Goal: Transaction & Acquisition: Book appointment/travel/reservation

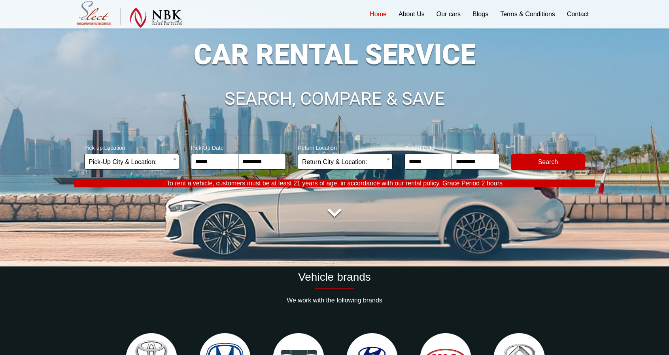
scroll to position [158, 0]
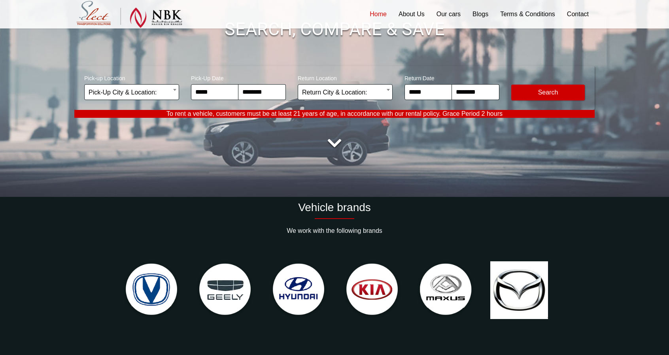
click at [336, 144] on link at bounding box center [334, 143] width 22 height 22
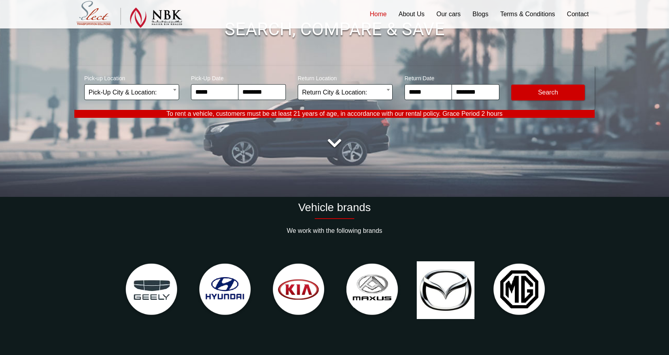
click at [334, 144] on link at bounding box center [334, 143] width 22 height 22
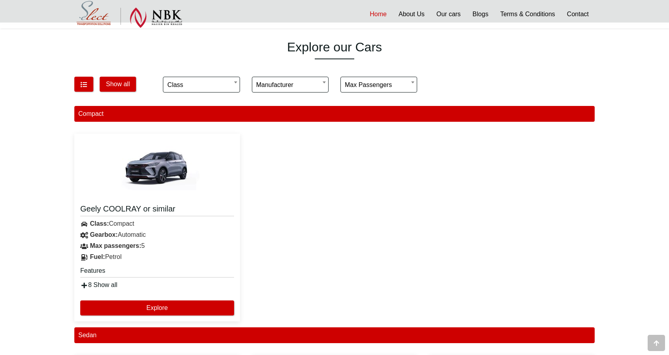
scroll to position [514, 0]
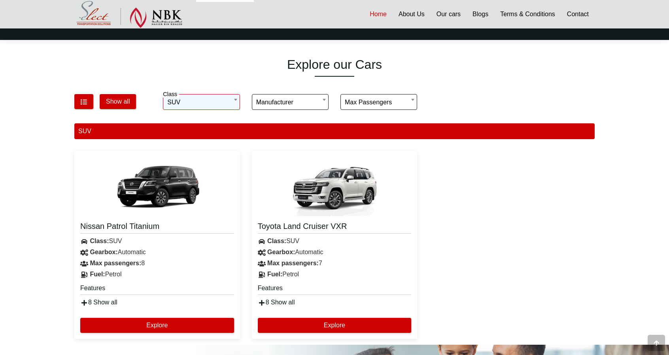
scroll to position [474, 0]
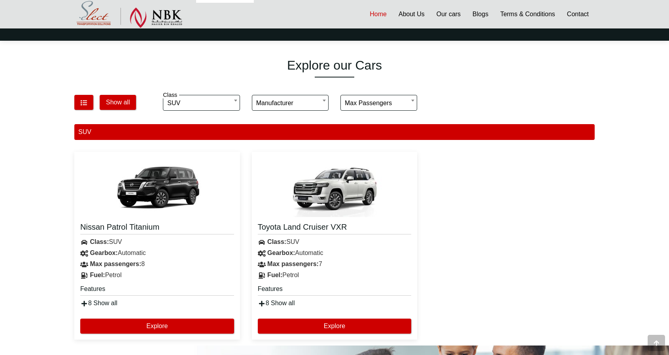
click at [234, 106] on body "**********" at bounding box center [334, 89] width 669 height 1127
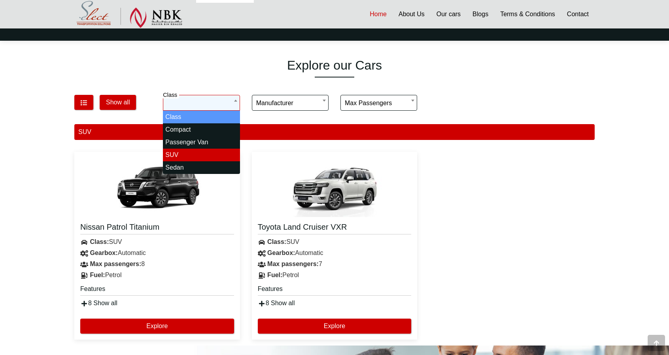
select select "*"
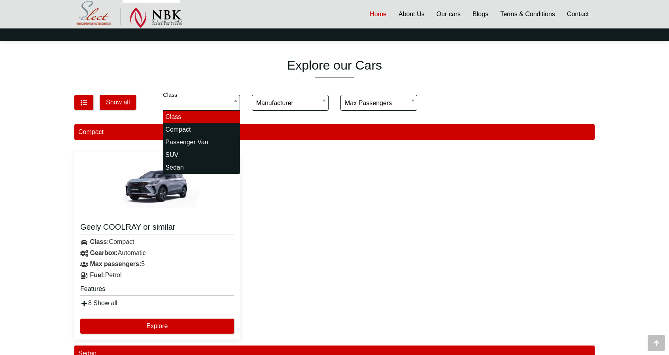
click at [214, 102] on input "search" at bounding box center [201, 103] width 77 height 16
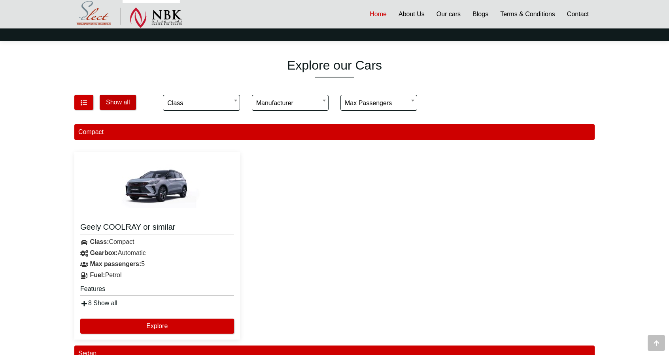
click at [125, 97] on button "Show all" at bounding box center [118, 102] width 36 height 15
click at [131, 104] on button "Show all" at bounding box center [118, 102] width 36 height 15
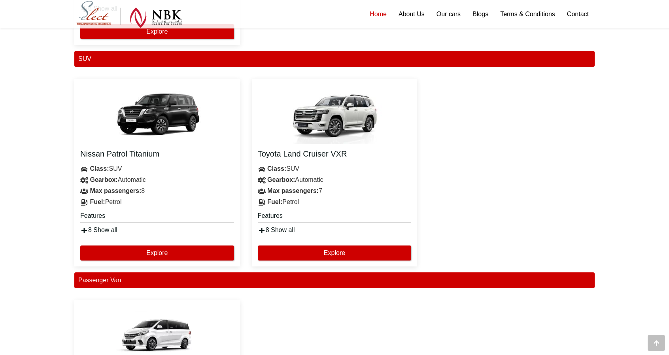
scroll to position [1186, 0]
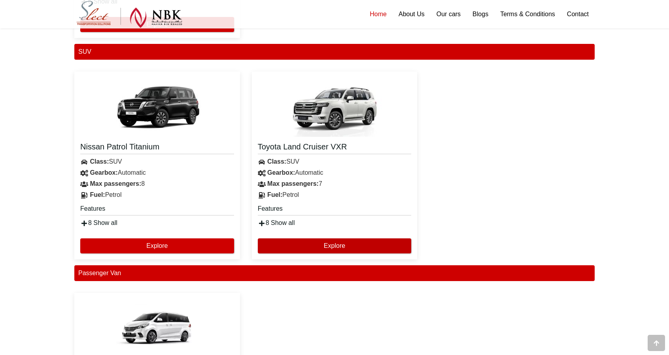
click at [282, 242] on button "Explore" at bounding box center [335, 245] width 154 height 15
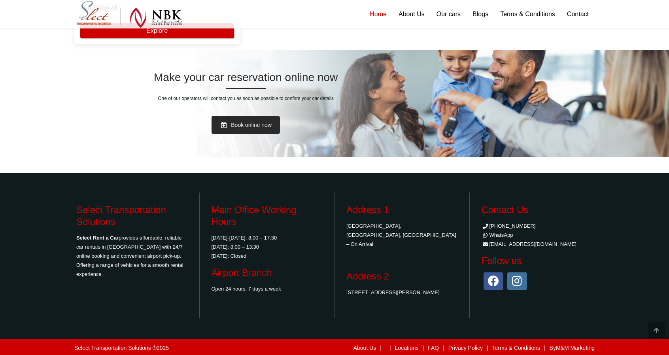
scroll to position [1623, 0]
click at [451, 11] on link "Our cars" at bounding box center [449, 14] width 36 height 28
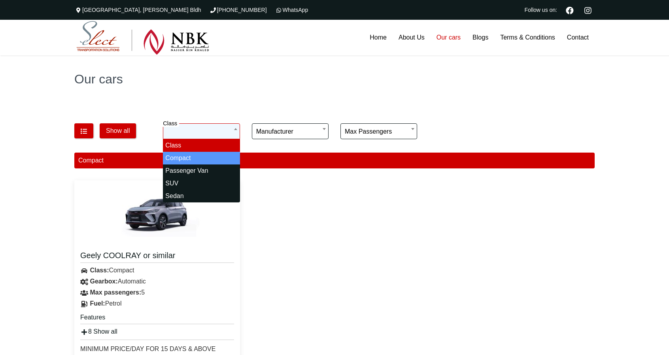
select select "*"
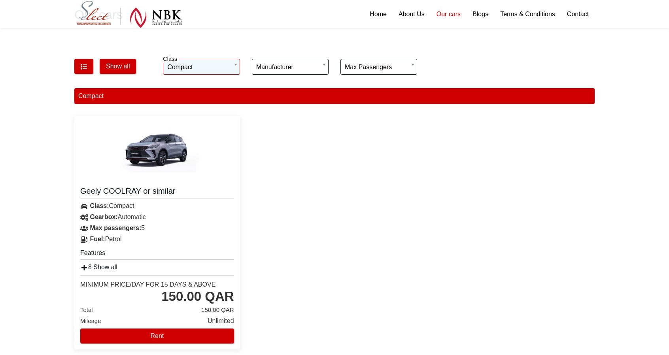
scroll to position [79, 0]
